Goal: Task Accomplishment & Management: Use online tool/utility

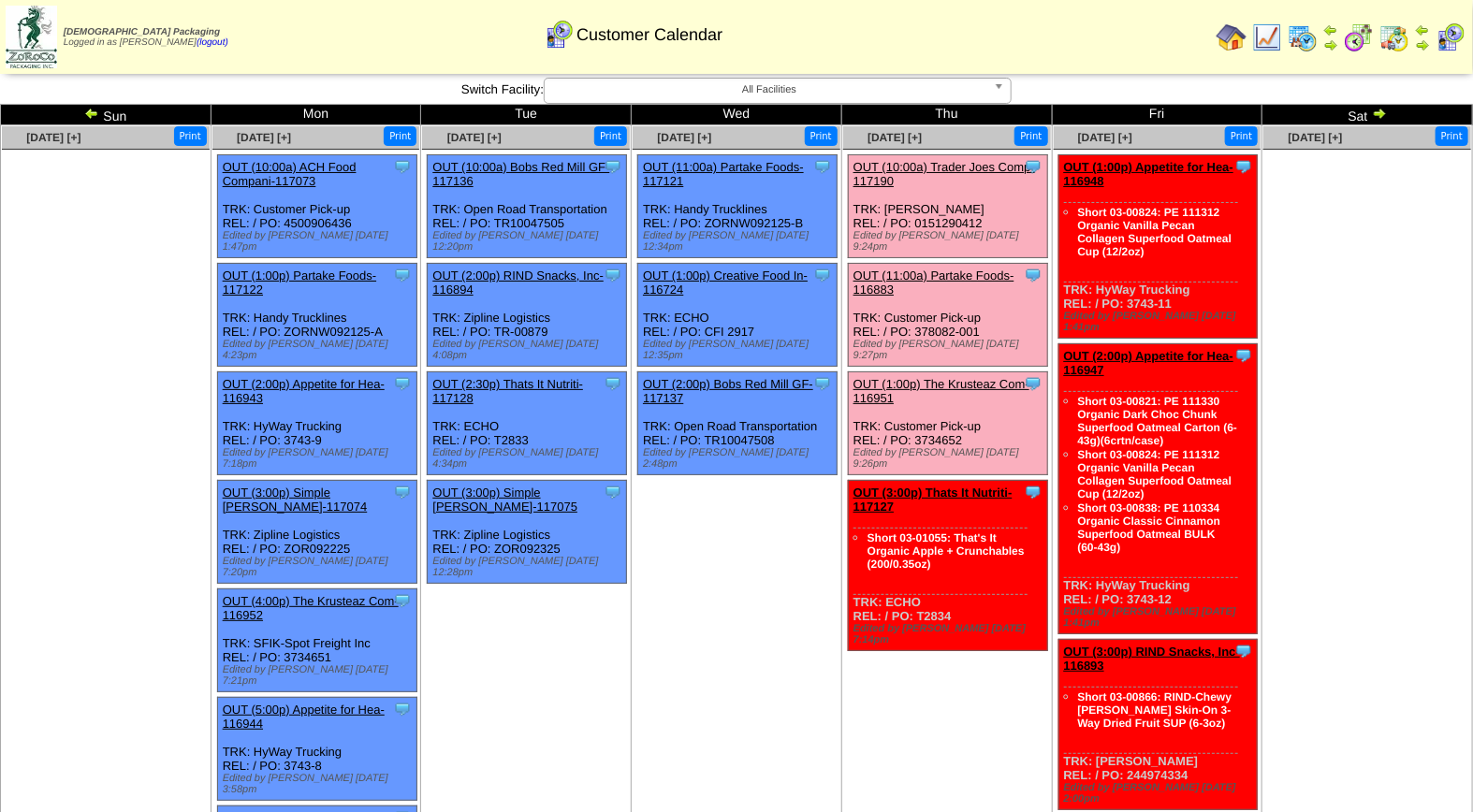
click at [965, 269] on div "OUT (11:00a) Partake Foods-116883" at bounding box center [947, 283] width 186 height 28
click at [966, 268] on link "OUT (11:00a) Partake Foods-116883" at bounding box center [935, 283] width 161 height 28
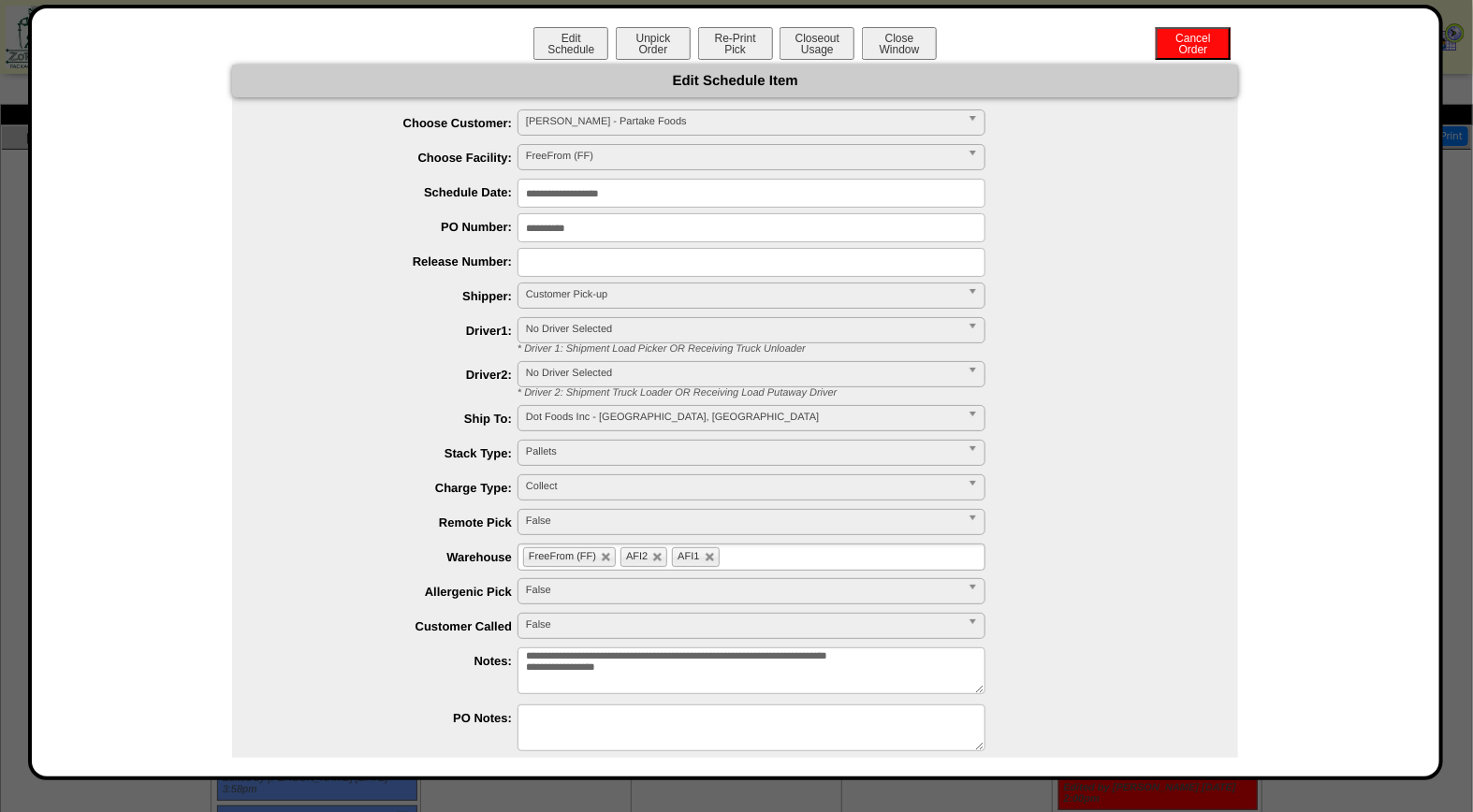
click at [806, 59] on div "Edit Schedule Unpick Order Re-Print Pick Closeout Usage Cancel Order Close Wind…" at bounding box center [736, 46] width 1370 height 37
click at [808, 47] on button "Closeout Usage" at bounding box center [817, 44] width 75 height 33
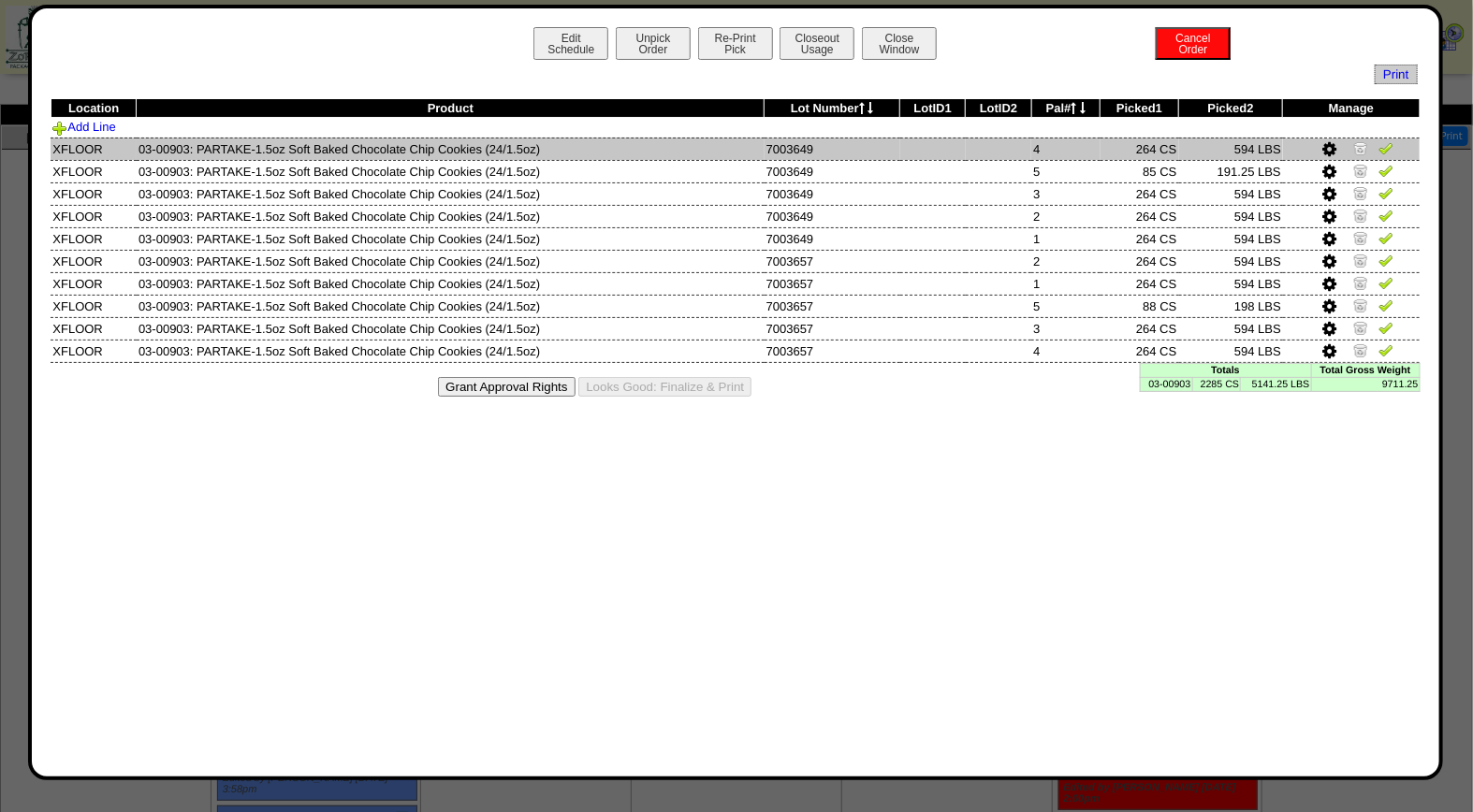
click at [1389, 144] on img at bounding box center [1387, 148] width 15 height 15
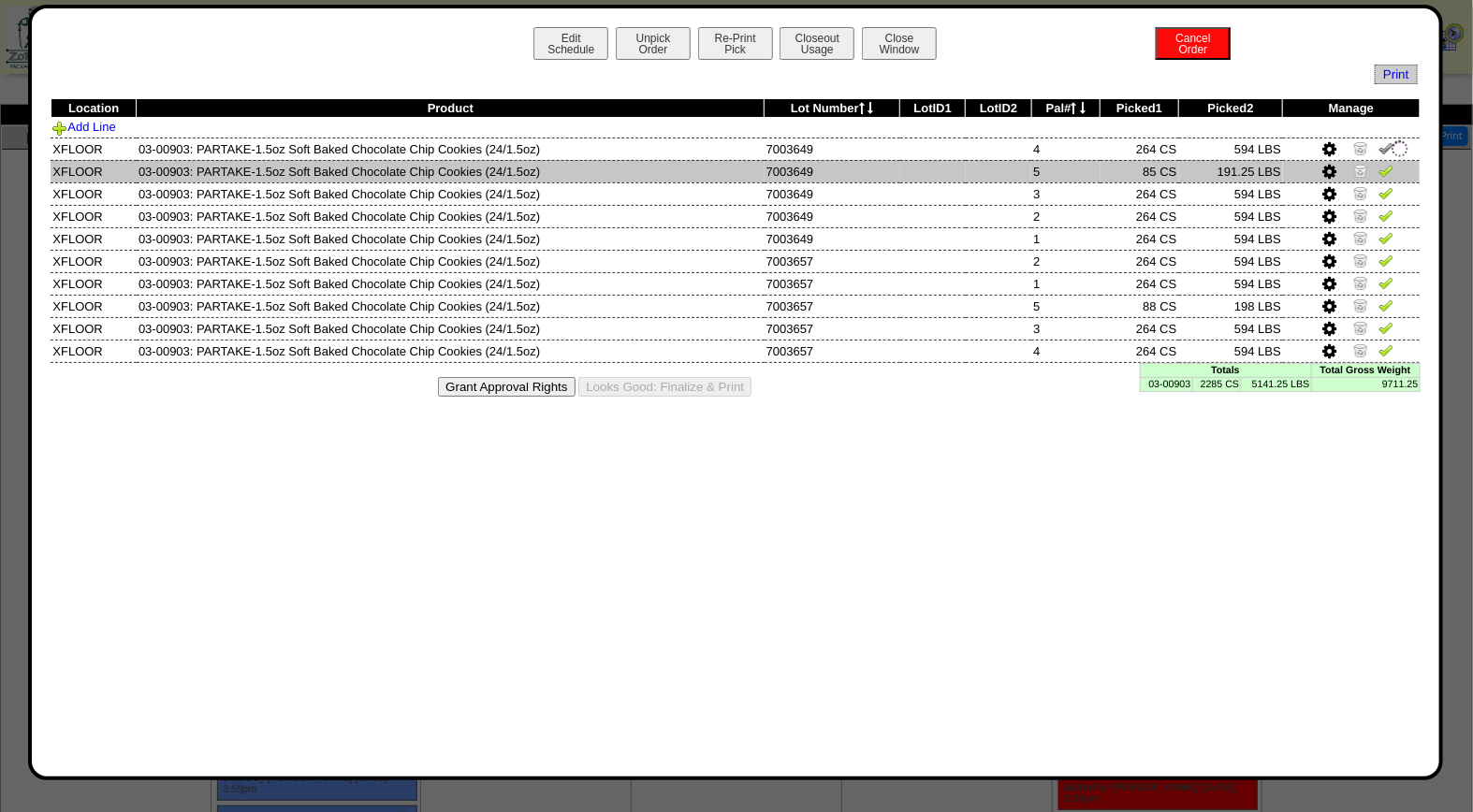
click at [1388, 167] on img at bounding box center [1387, 171] width 15 height 15
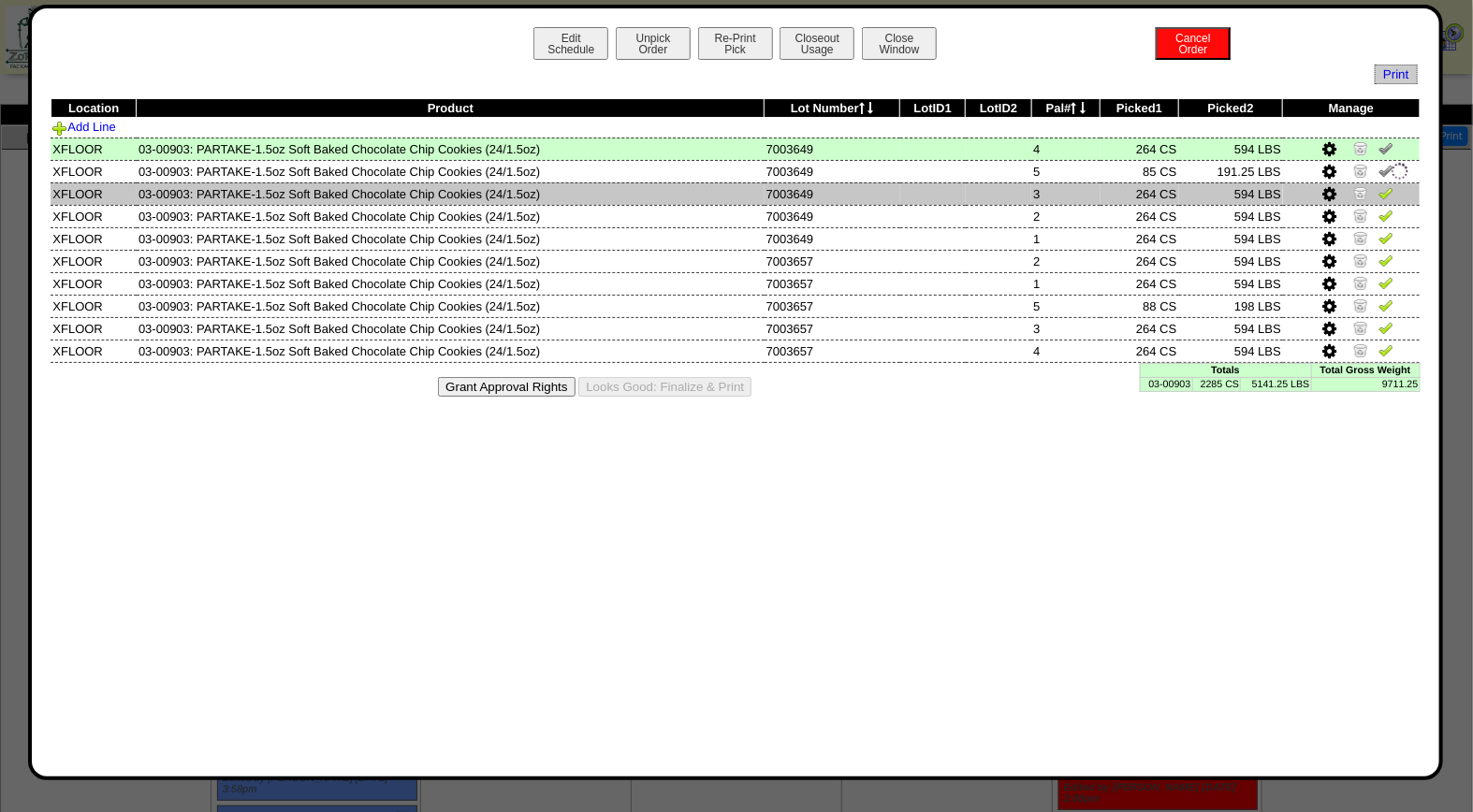
click at [1388, 189] on img at bounding box center [1387, 193] width 15 height 15
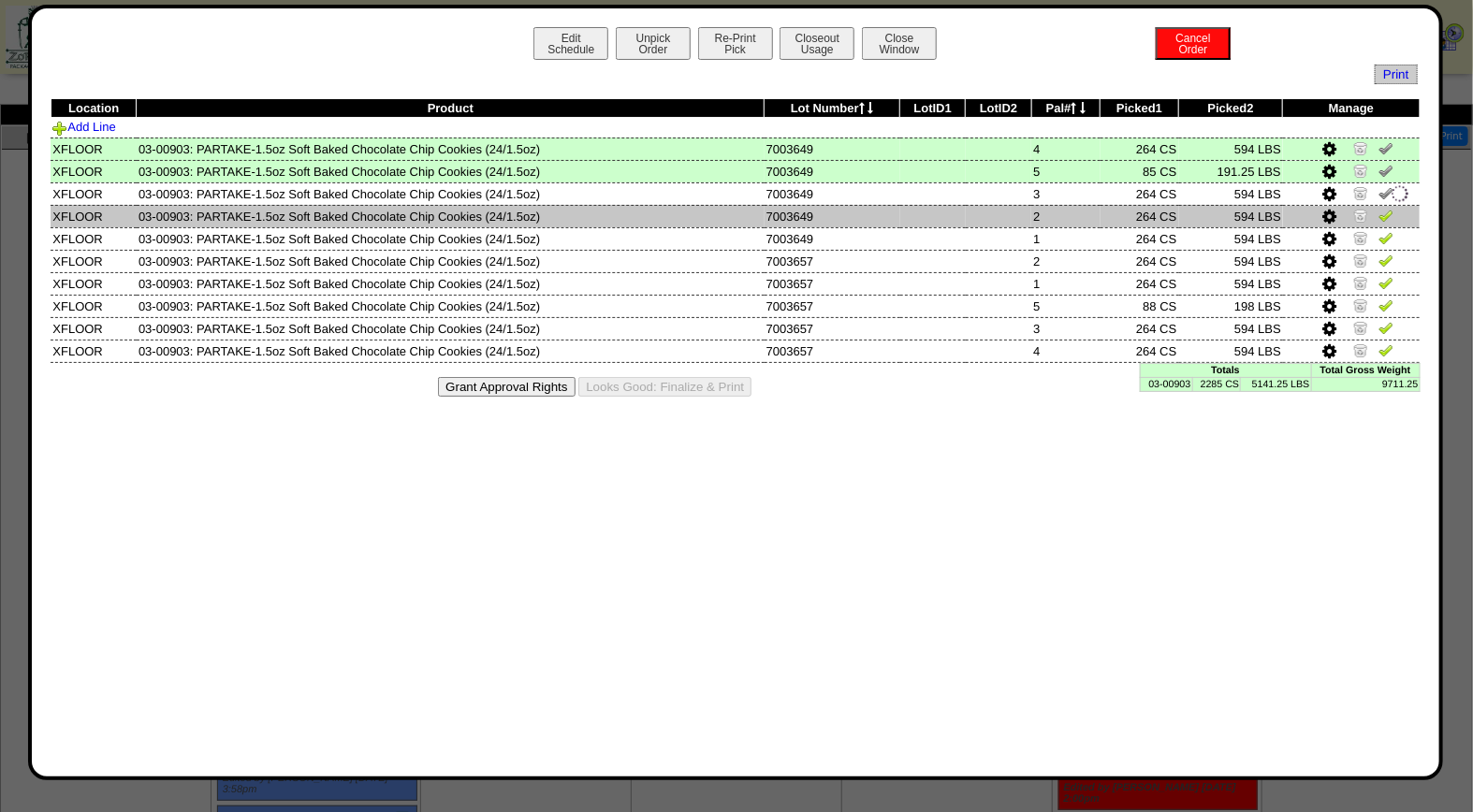
click at [1388, 215] on img at bounding box center [1387, 215] width 15 height 15
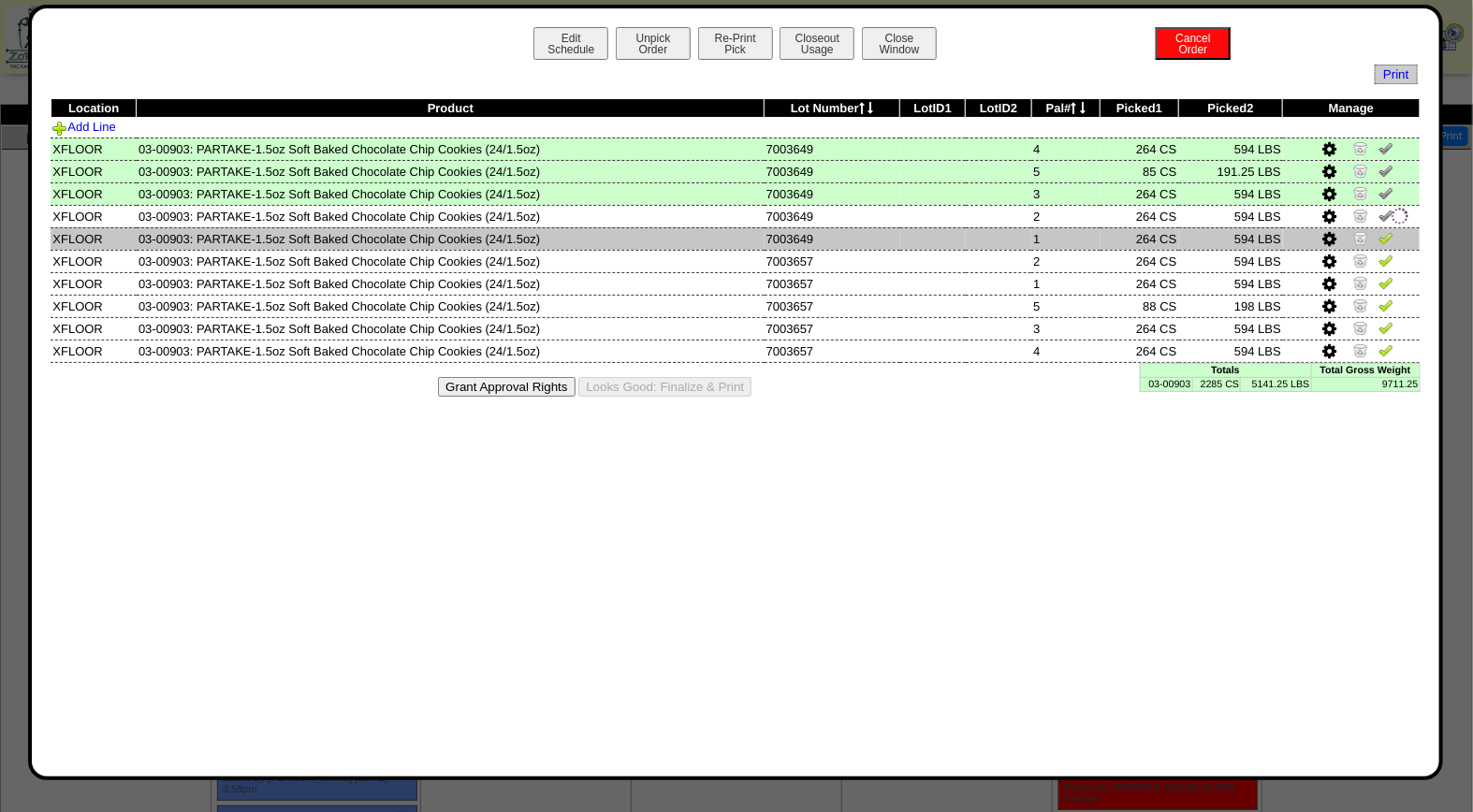
click at [1389, 234] on img at bounding box center [1387, 238] width 15 height 15
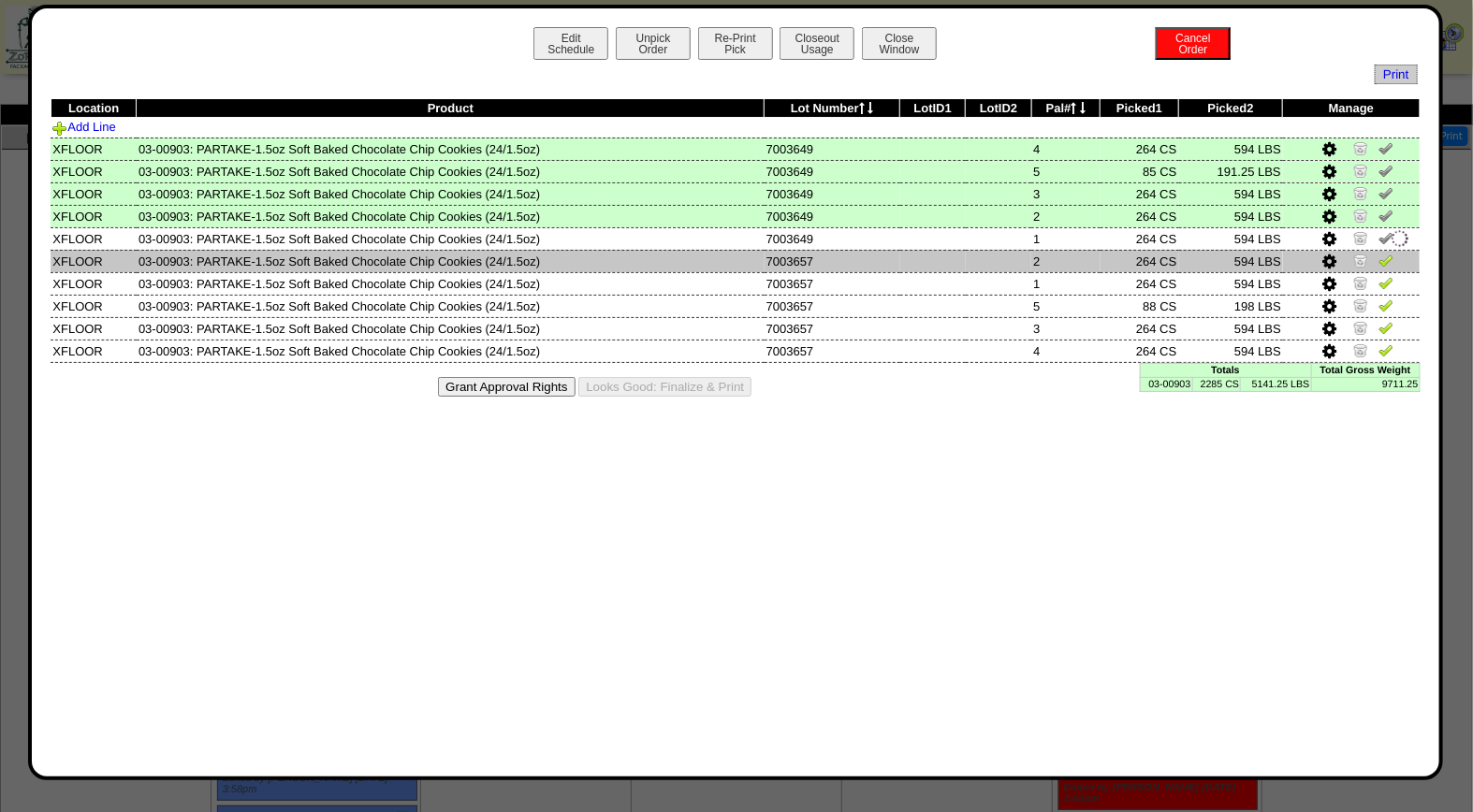
click at [1388, 260] on img at bounding box center [1387, 260] width 15 height 15
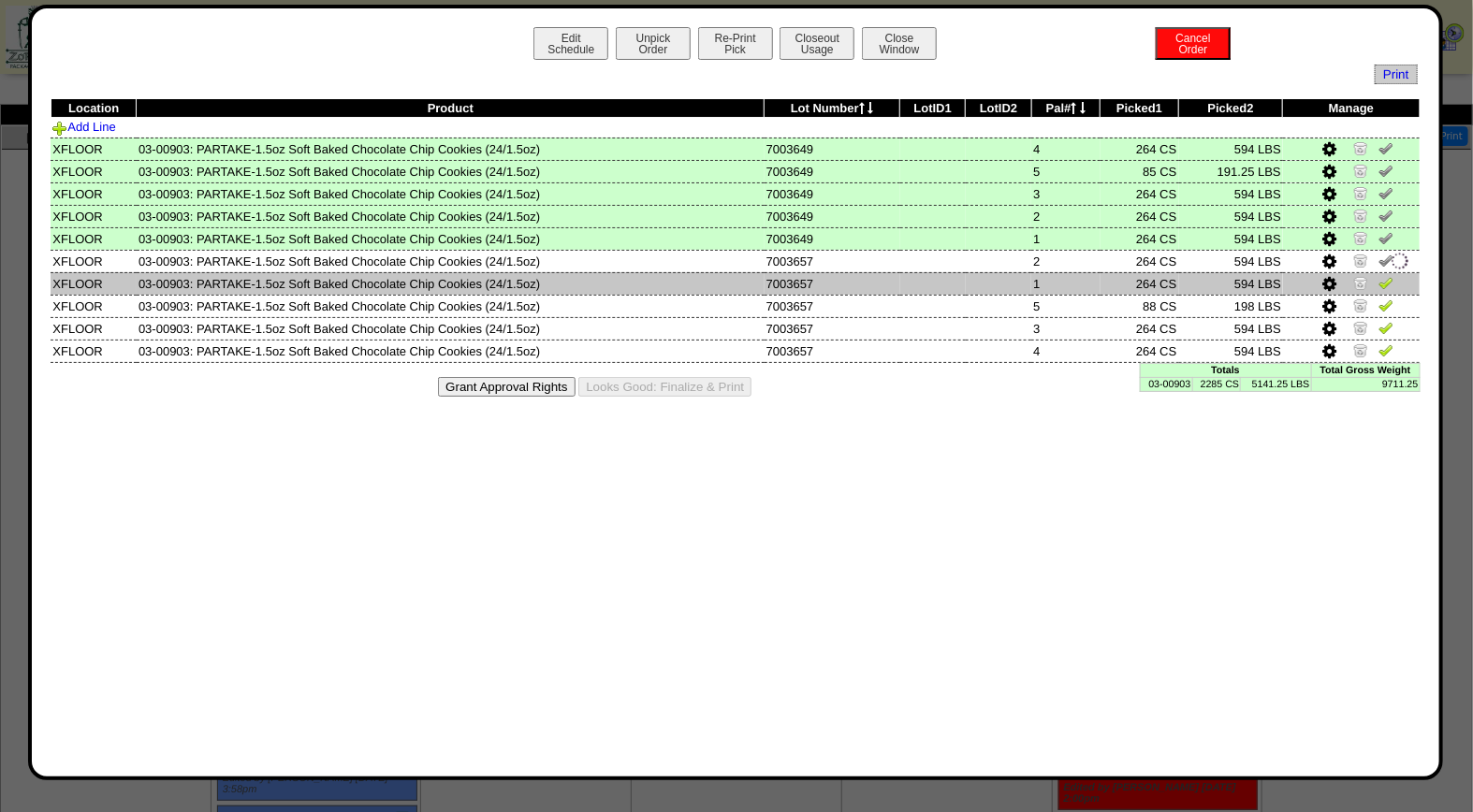
click at [1390, 288] on link at bounding box center [1387, 286] width 15 height 14
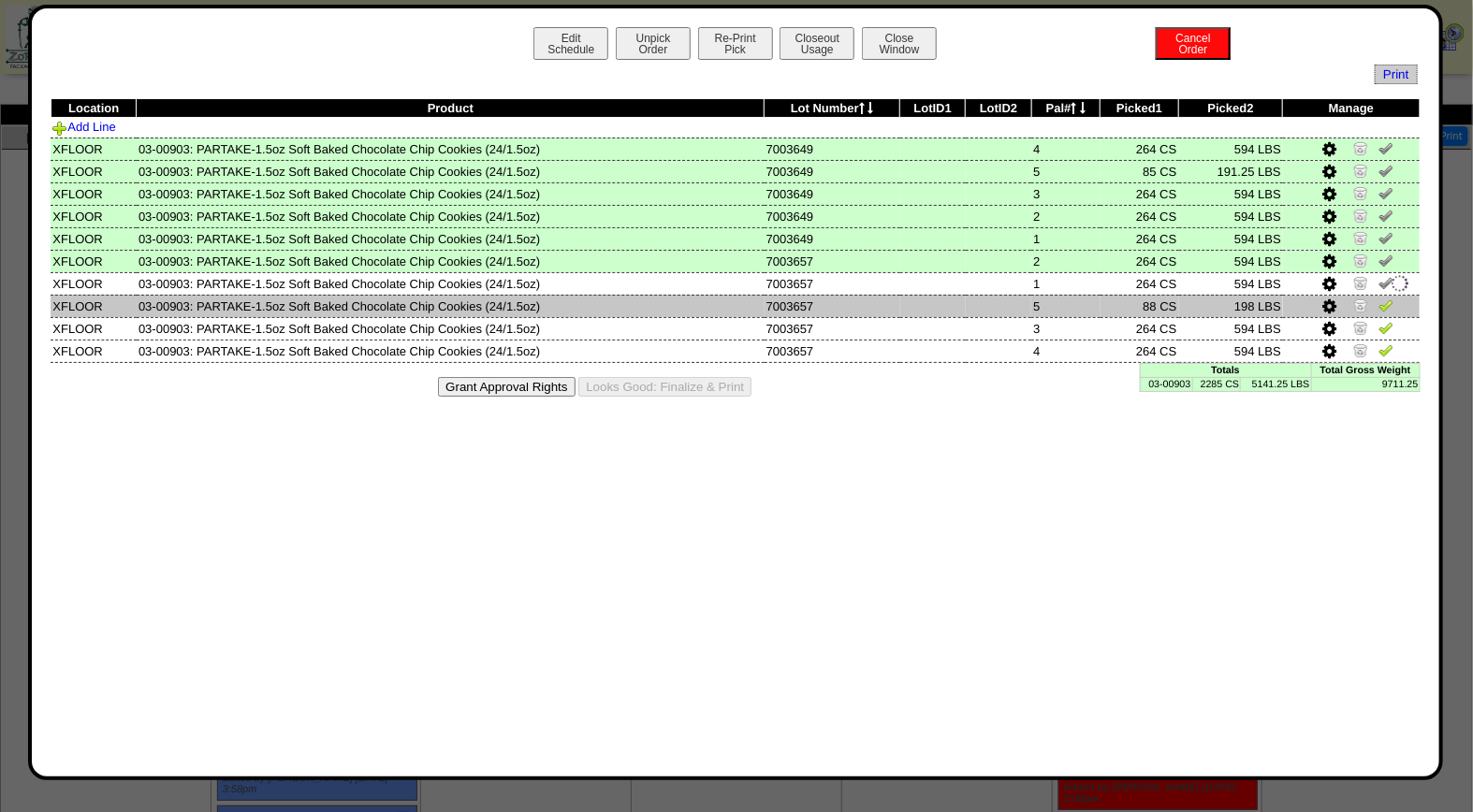
click at [1389, 301] on img at bounding box center [1387, 305] width 15 height 15
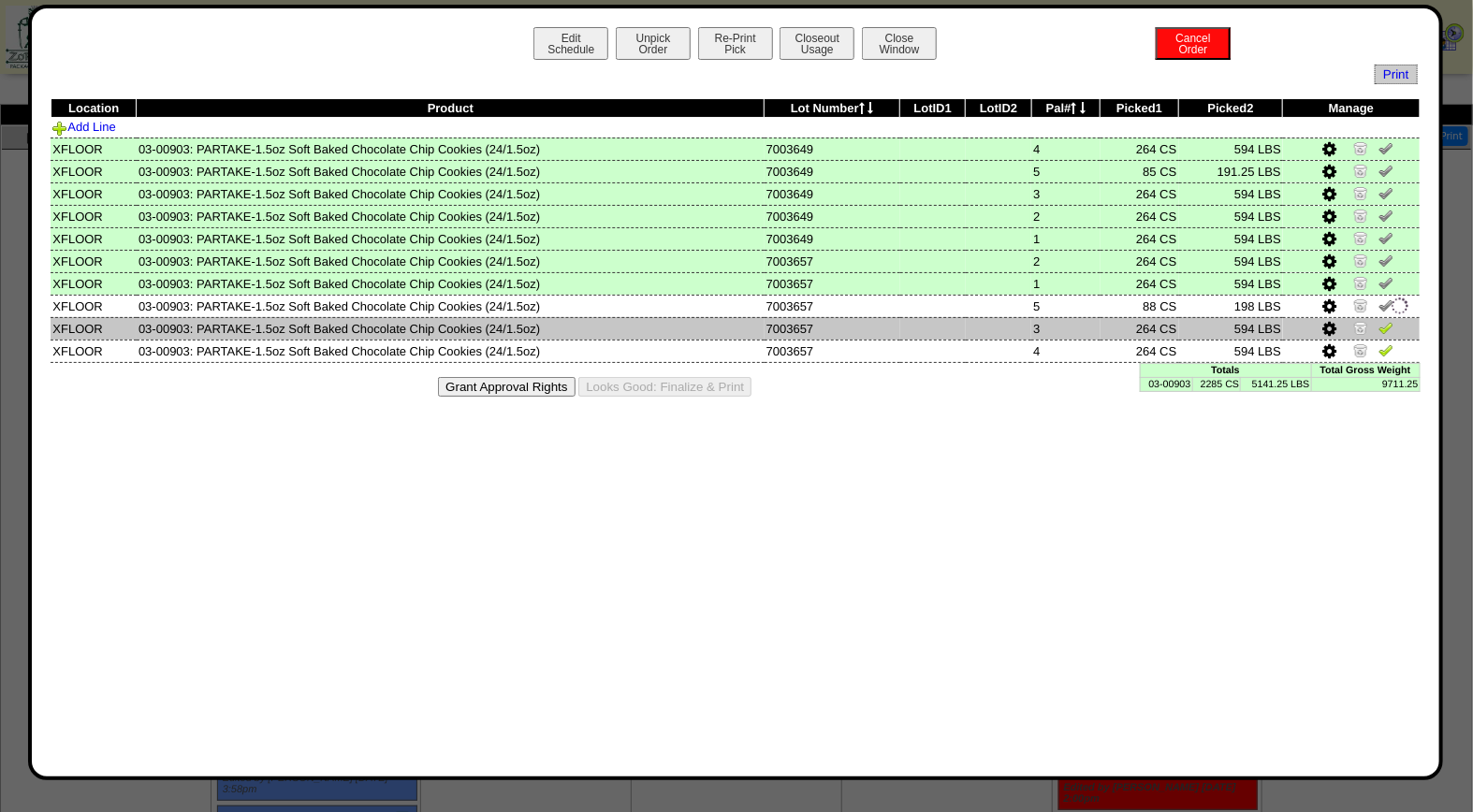
click at [1391, 328] on img at bounding box center [1387, 327] width 15 height 15
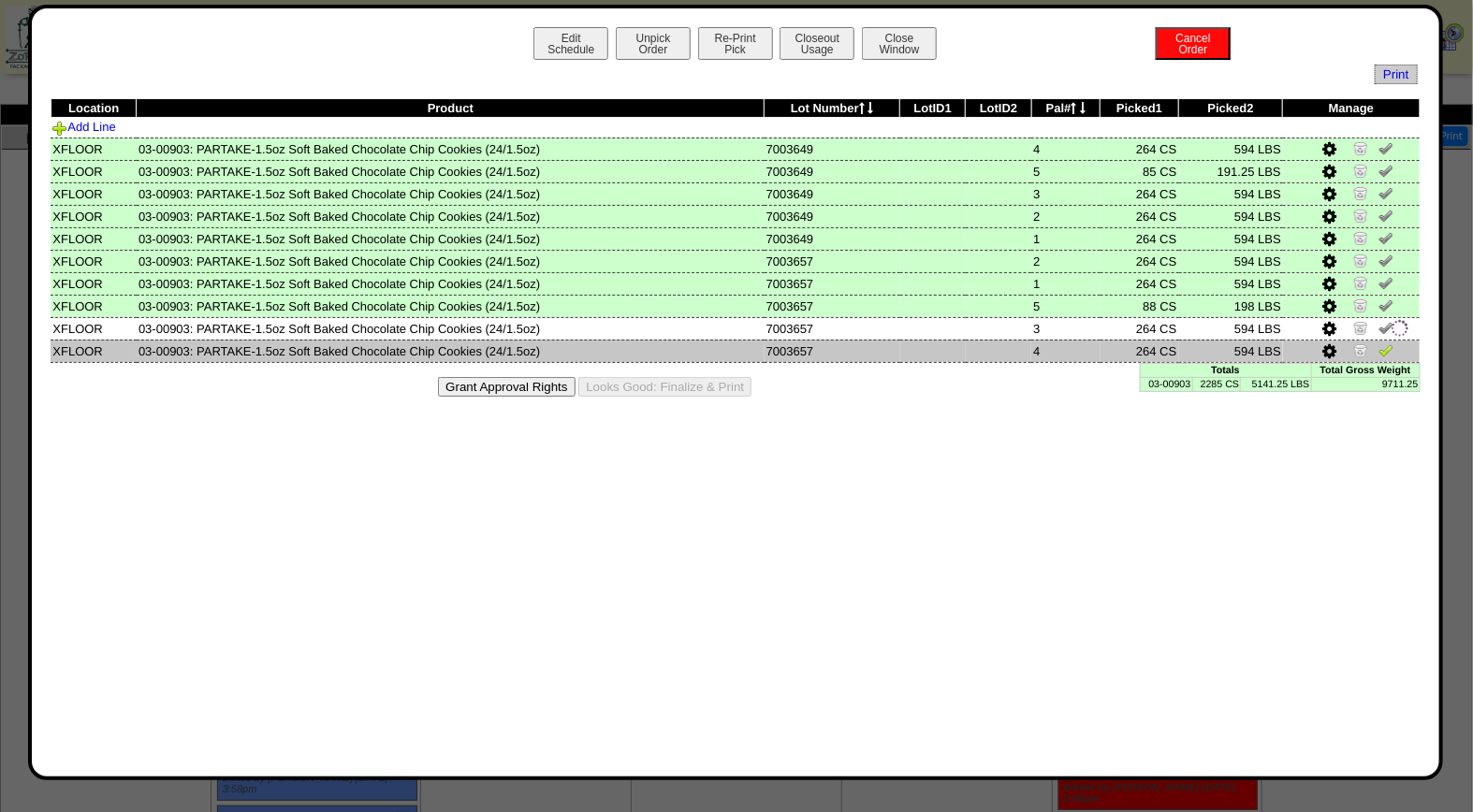
click at [1391, 342] on img at bounding box center [1387, 350] width 15 height 15
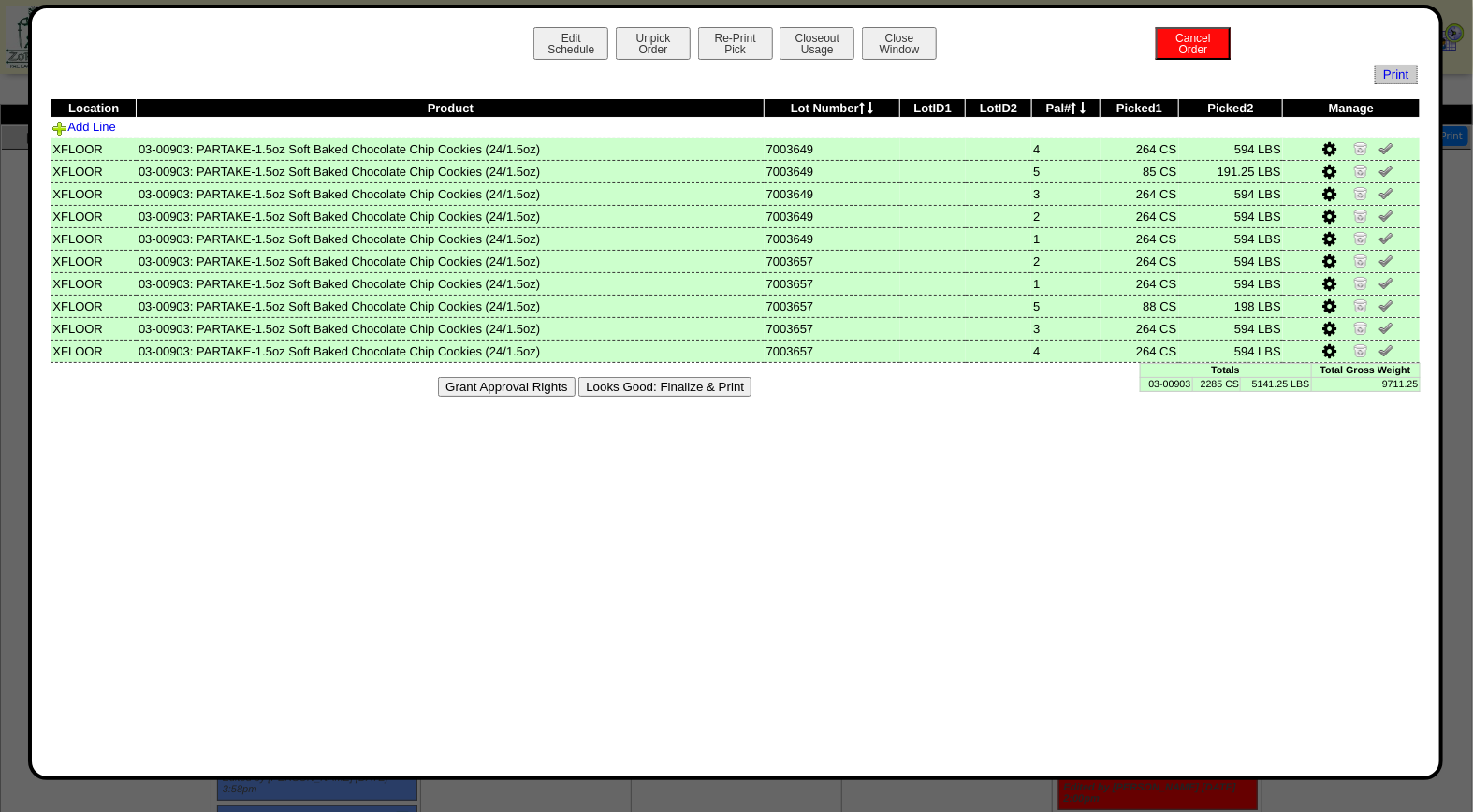
click at [656, 391] on button "Looks Good: Finalize & Print" at bounding box center [665, 386] width 173 height 20
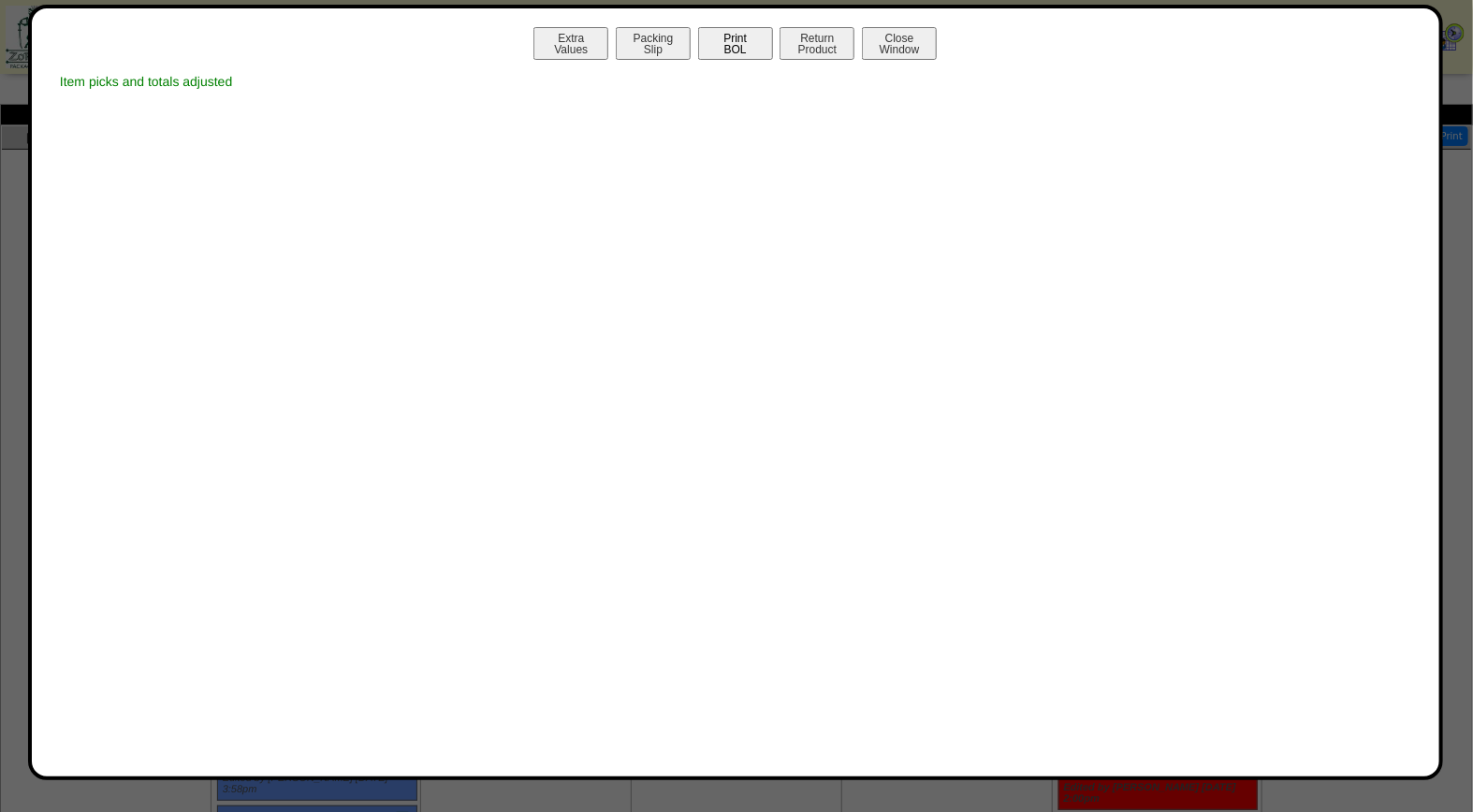
click at [719, 39] on button "Print BOL" at bounding box center [736, 44] width 75 height 33
